Goal: Register for event/course

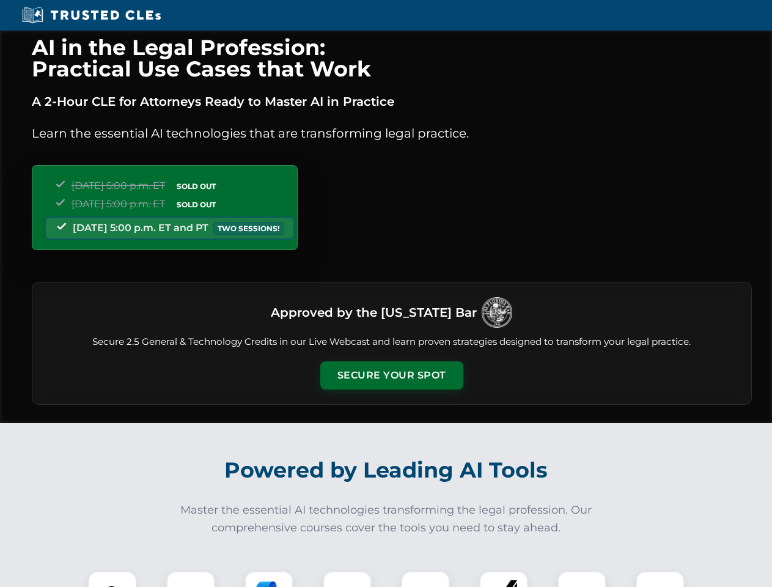
click at [391, 375] on button "Secure Your Spot" at bounding box center [391, 375] width 143 height 28
click at [112, 579] on img at bounding box center [112, 594] width 35 height 35
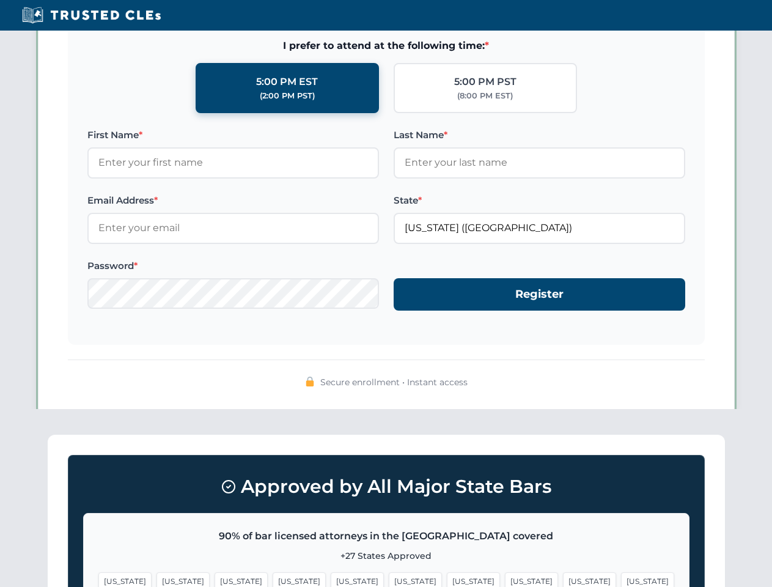
click at [447, 579] on span "[US_STATE]" at bounding box center [473, 581] width 53 height 18
click at [563, 579] on span "[US_STATE]" at bounding box center [589, 581] width 53 height 18
